Goal: Browse casually: Explore the website without a specific task or goal

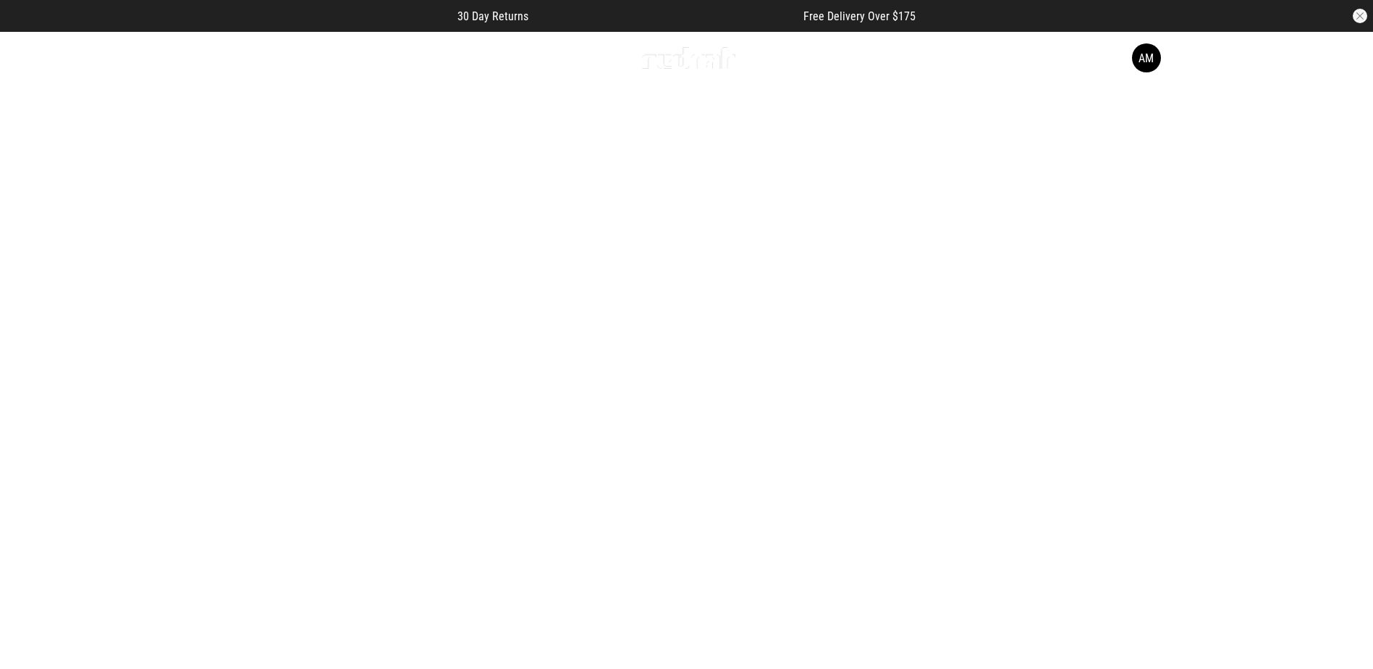
click at [173, 55] on icon at bounding box center [178, 58] width 18 height 24
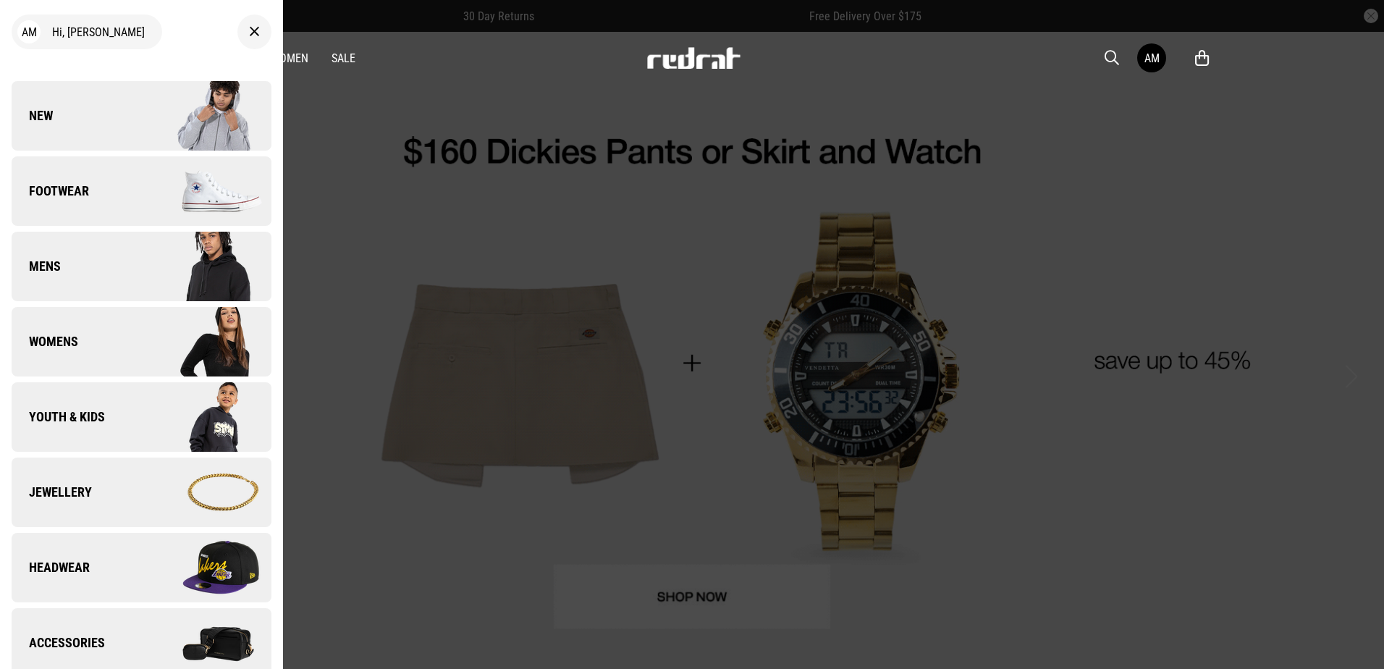
click at [187, 124] on img at bounding box center [206, 116] width 130 height 72
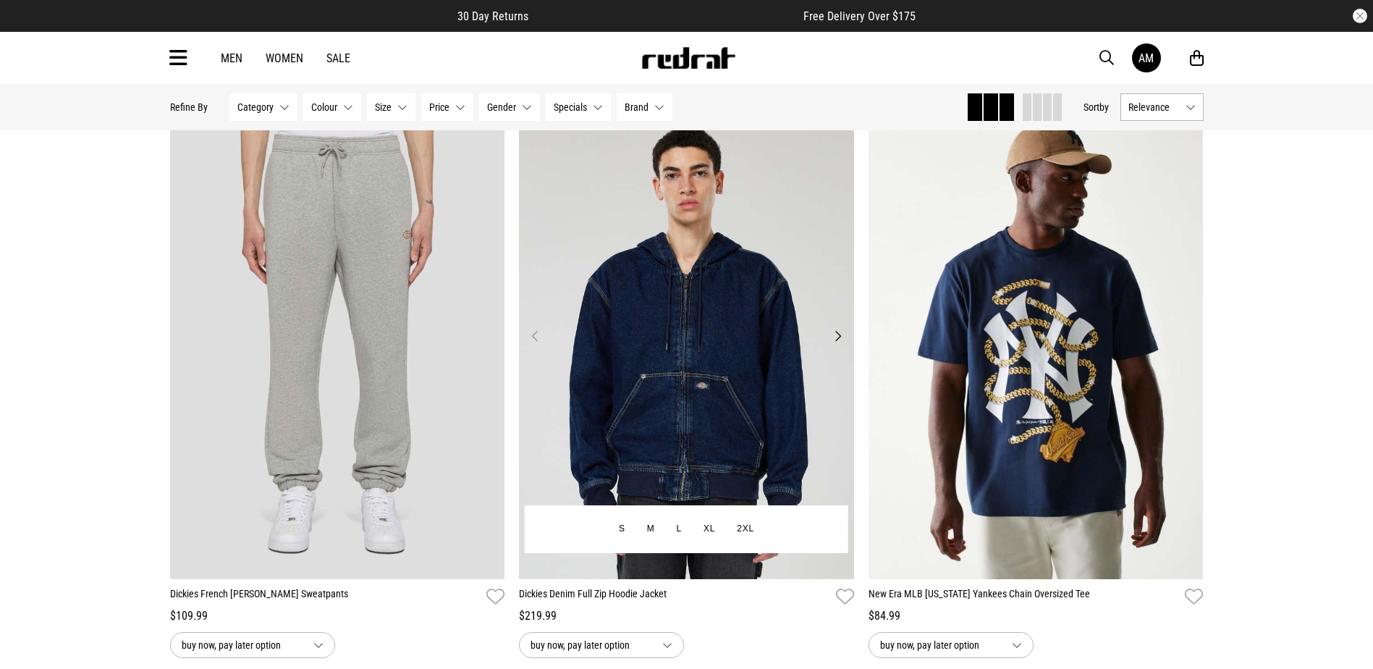
click at [835, 339] on button "Next" at bounding box center [838, 335] width 18 height 17
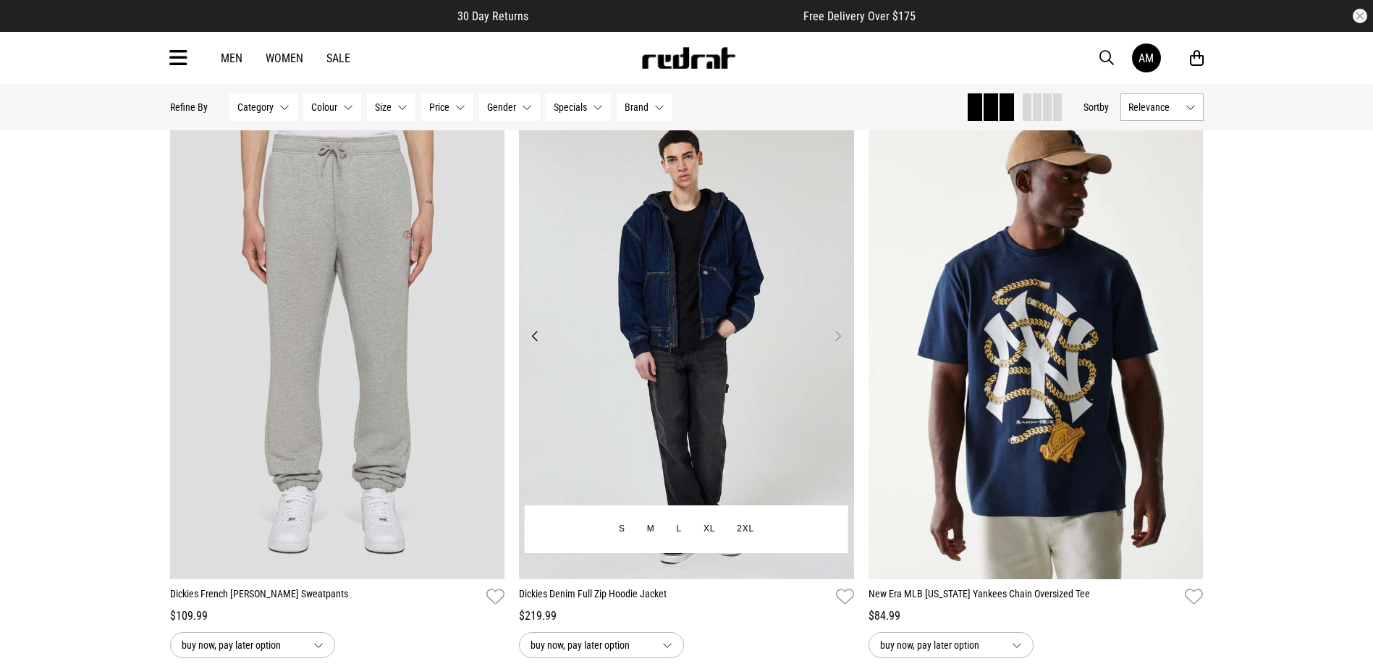
click at [835, 339] on button "Next" at bounding box center [838, 335] width 18 height 17
click at [837, 334] on button "Next" at bounding box center [838, 335] width 18 height 17
click at [530, 339] on button "Previous" at bounding box center [535, 335] width 18 height 17
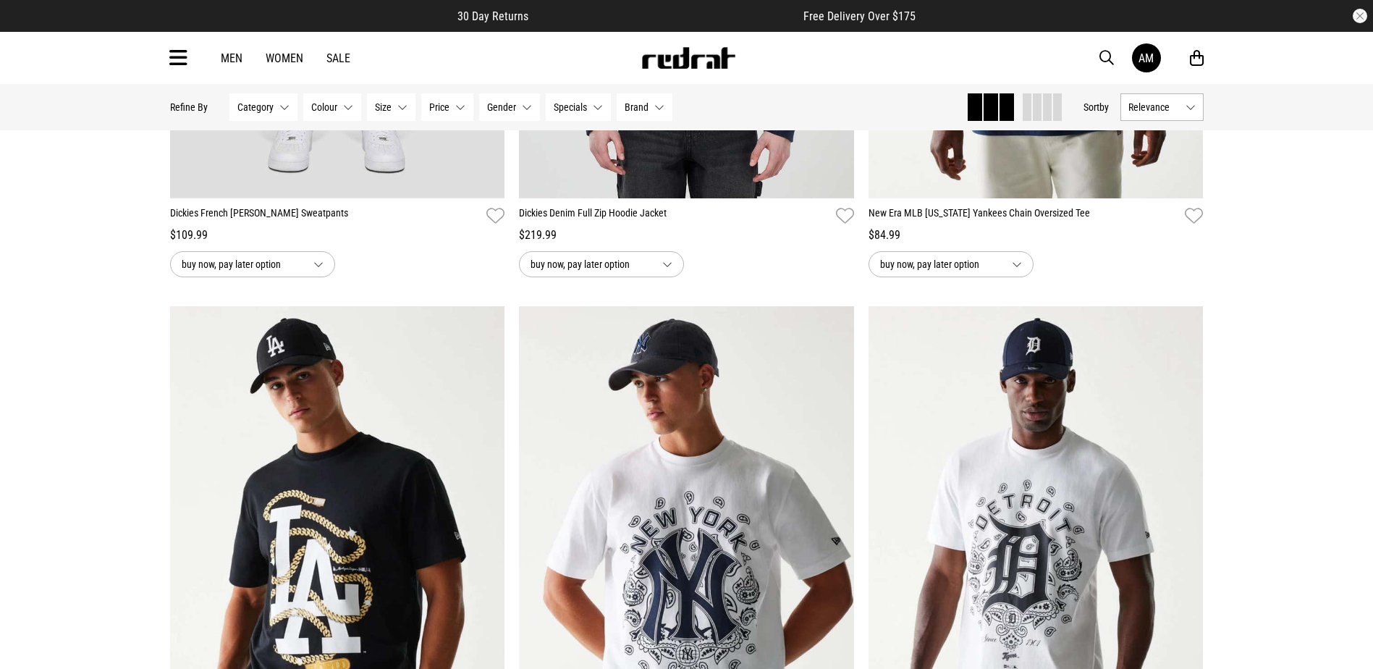
scroll to position [145, 0]
